Goal: Check status: Check status

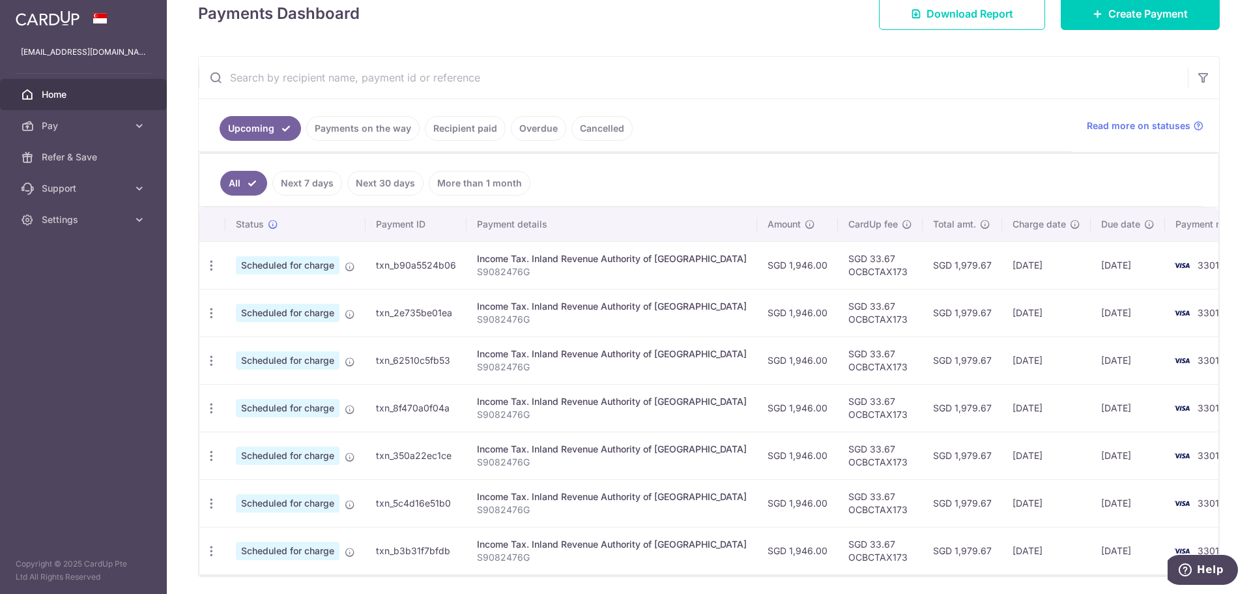
scroll to position [240, 0]
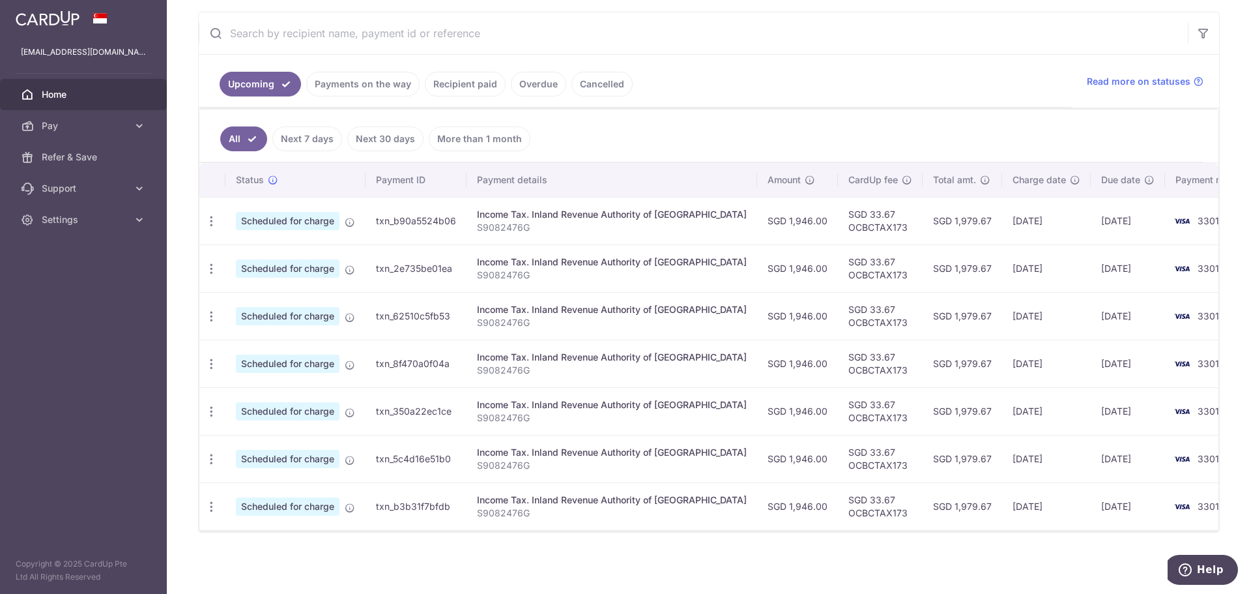
click at [345, 86] on link "Payments on the way" at bounding box center [362, 84] width 113 height 25
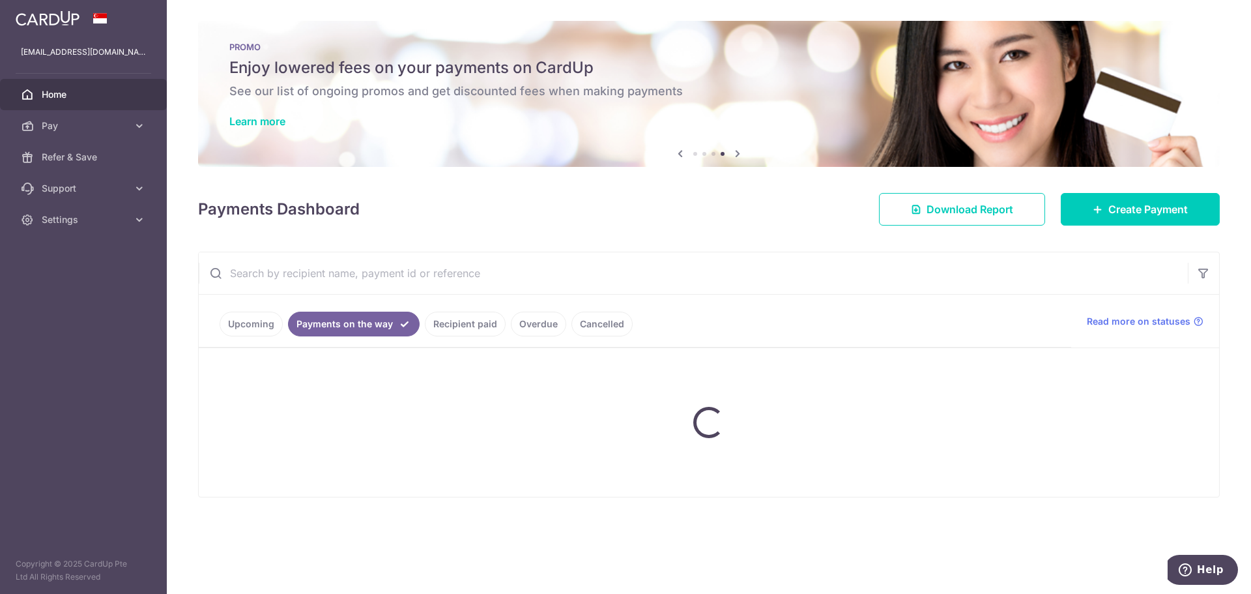
scroll to position [0, 0]
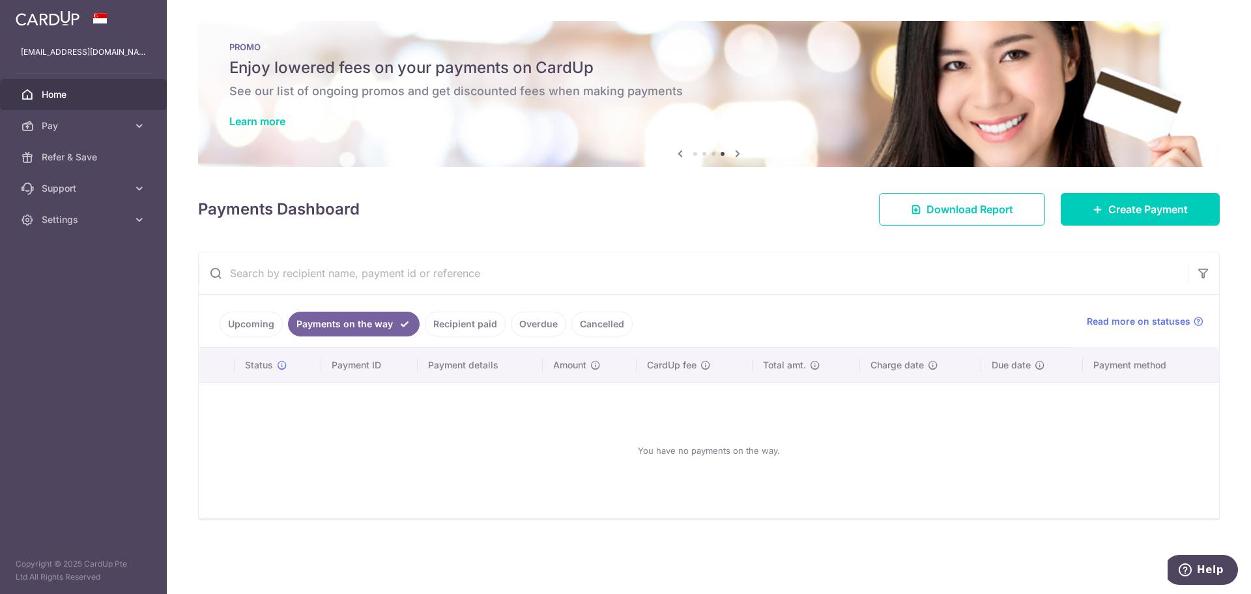
click at [473, 311] on ul "Upcoming Payments on the way Recipient paid Overdue Cancelled" at bounding box center [635, 321] width 873 height 53
click at [469, 324] on link "Recipient paid" at bounding box center [465, 323] width 81 height 25
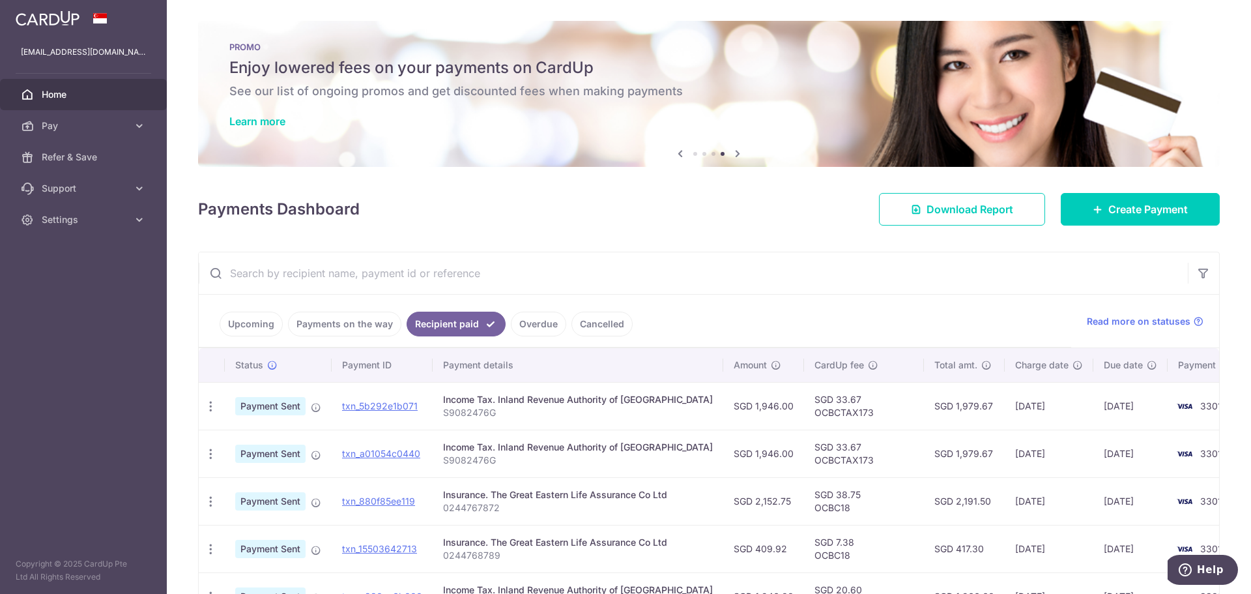
scroll to position [89, 0]
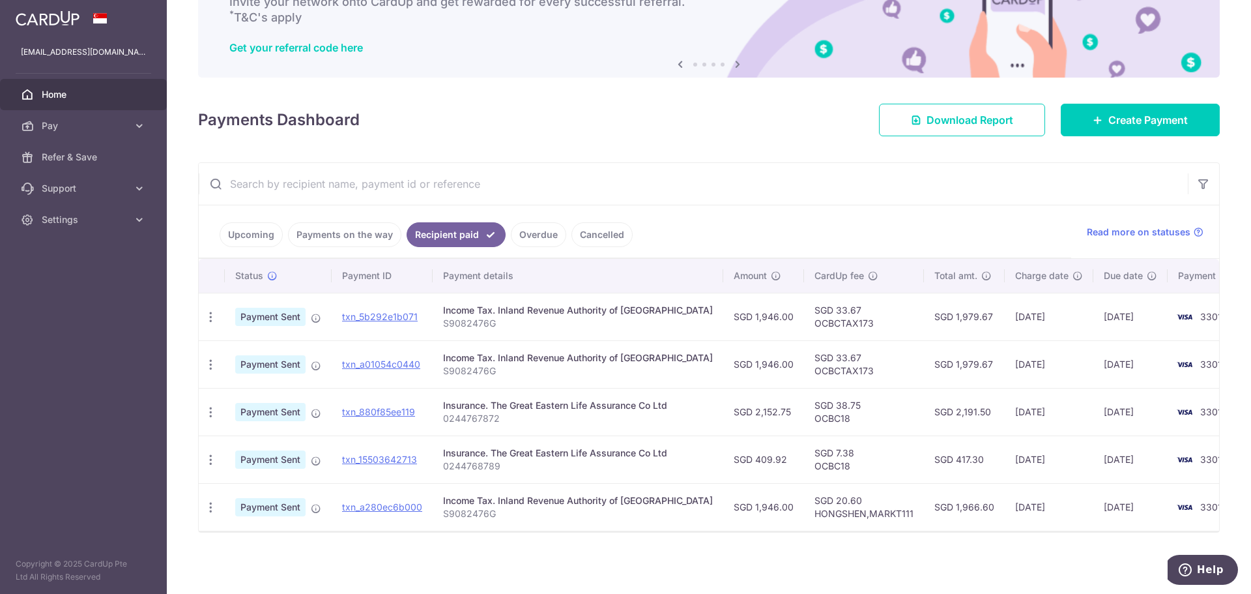
click at [99, 96] on span "Home" at bounding box center [85, 94] width 86 height 13
